Goal: Information Seeking & Learning: Learn about a topic

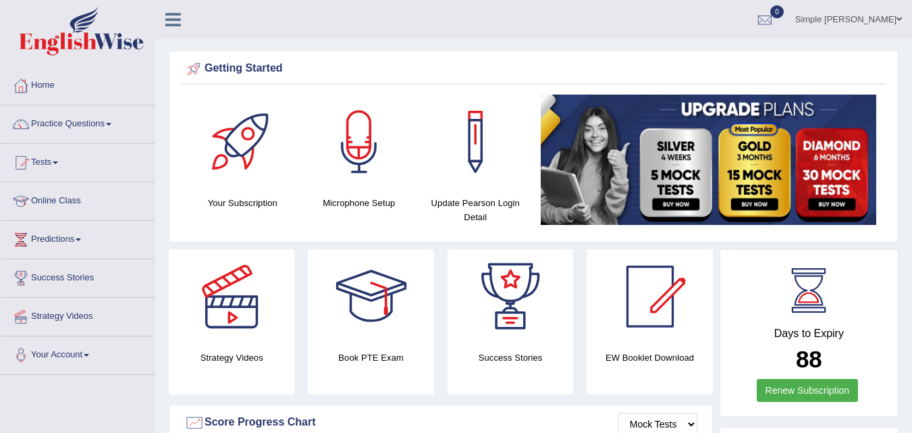
click at [69, 200] on link "Online Class" at bounding box center [78, 199] width 154 height 34
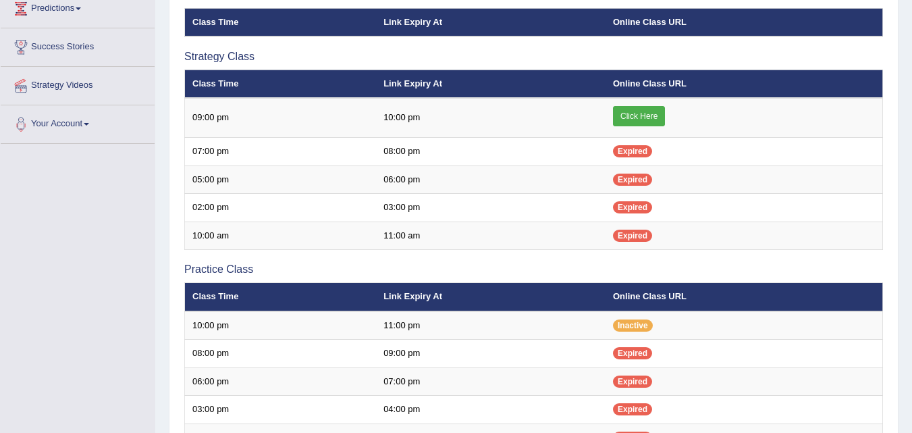
scroll to position [228, 0]
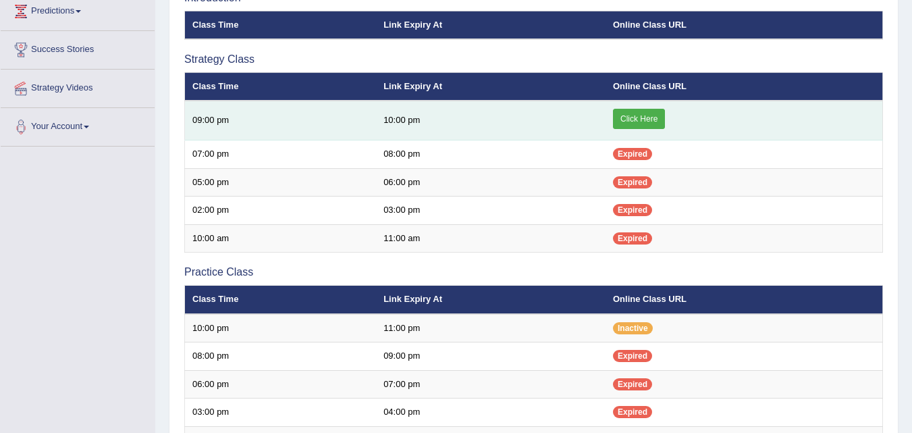
click at [640, 119] on link "Click Here" at bounding box center [639, 119] width 52 height 20
